Goal: Task Accomplishment & Management: Manage account settings

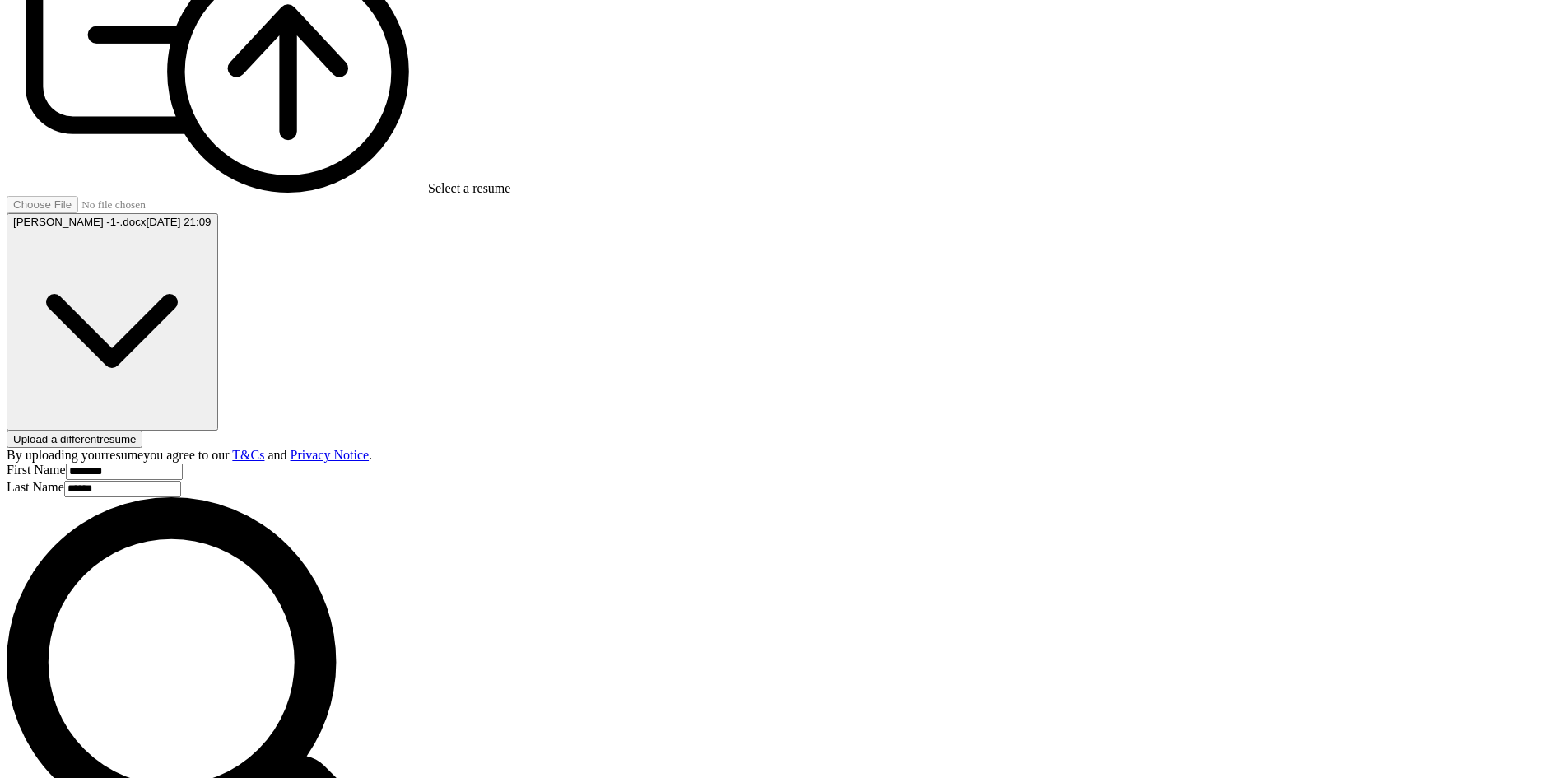
scroll to position [658, 0]
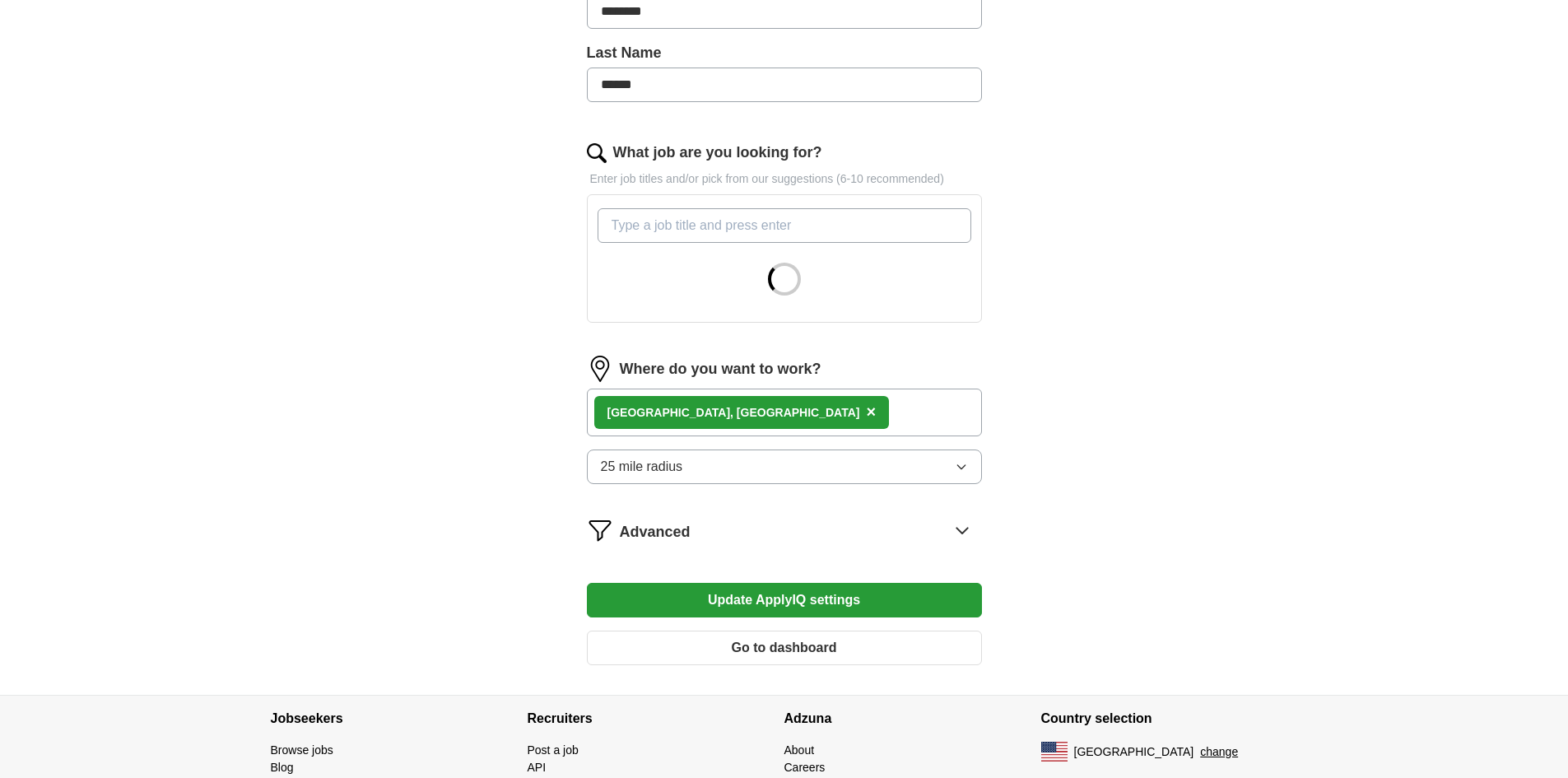
scroll to position [494, 0]
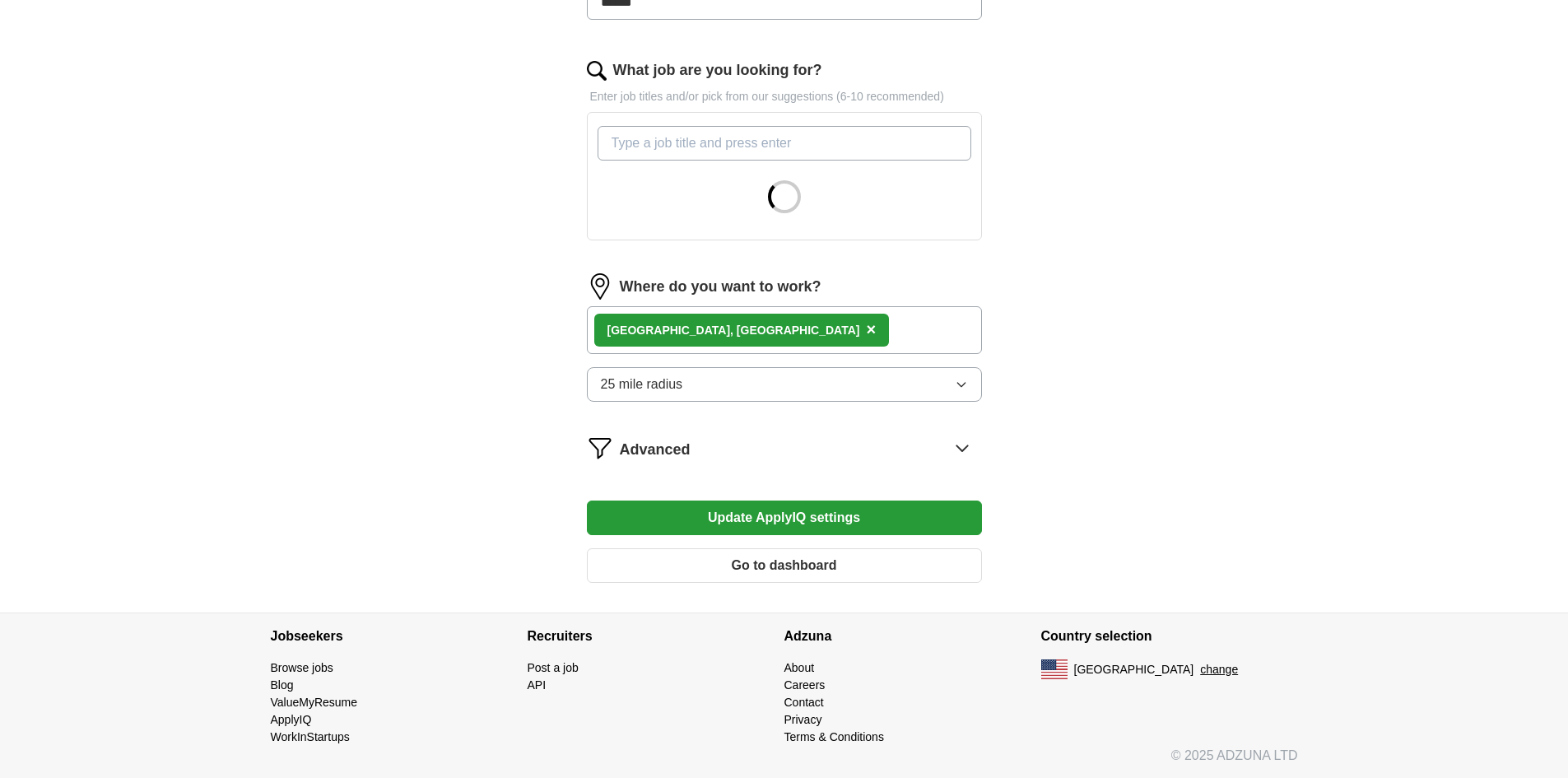
click at [855, 330] on div "[GEOGRAPHIC_DATA], [GEOGRAPHIC_DATA] ×" at bounding box center [784, 330] width 395 height 48
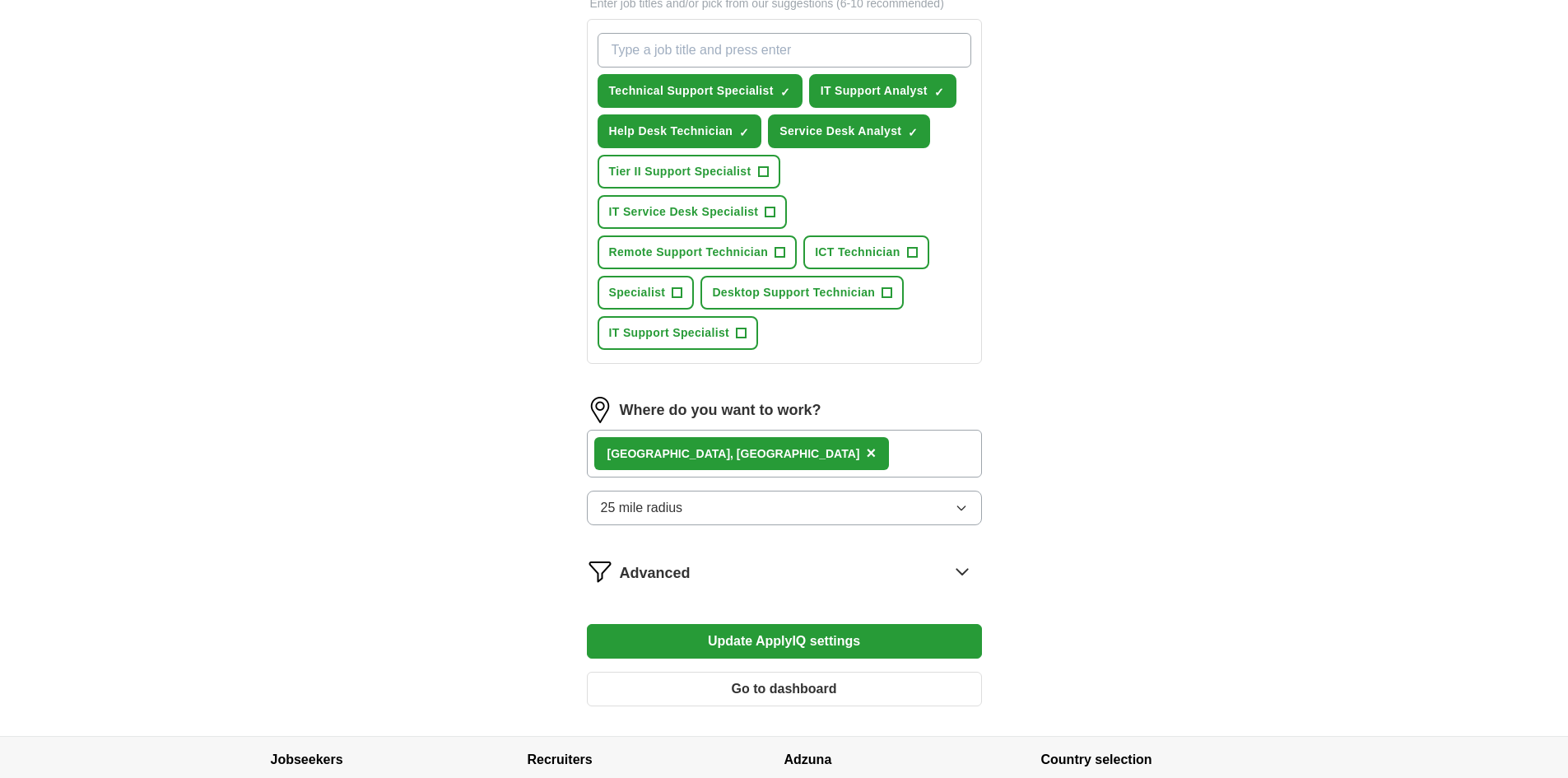
scroll to position [711, 0]
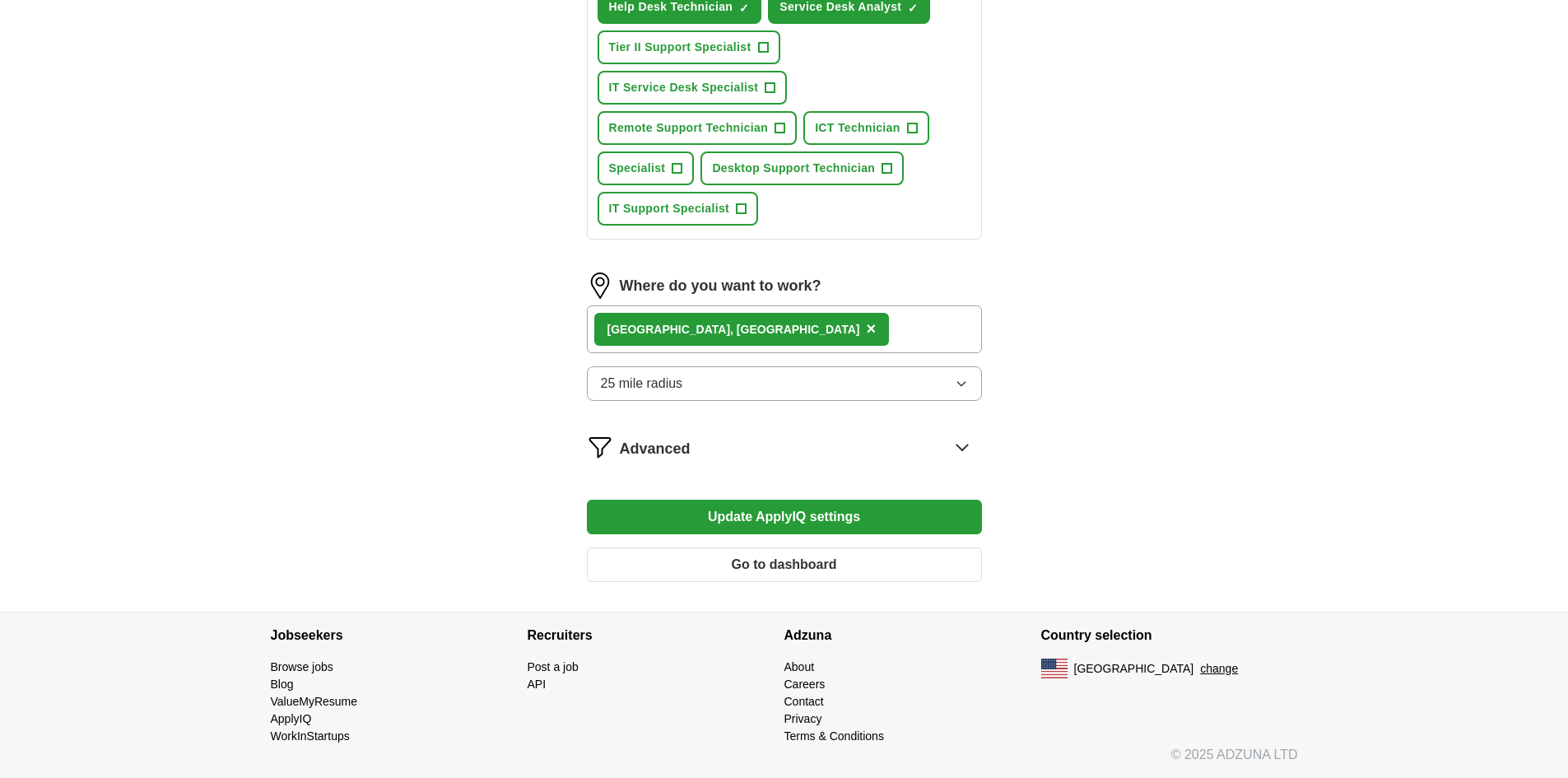
click at [767, 329] on div "[GEOGRAPHIC_DATA], [GEOGRAPHIC_DATA] ×" at bounding box center [784, 330] width 395 height 48
click at [605, 276] on img at bounding box center [600, 285] width 27 height 27
click at [603, 276] on img at bounding box center [600, 285] width 27 height 27
click at [731, 331] on div "[GEOGRAPHIC_DATA], [GEOGRAPHIC_DATA] ×" at bounding box center [784, 330] width 395 height 48
